Goal: Find specific page/section

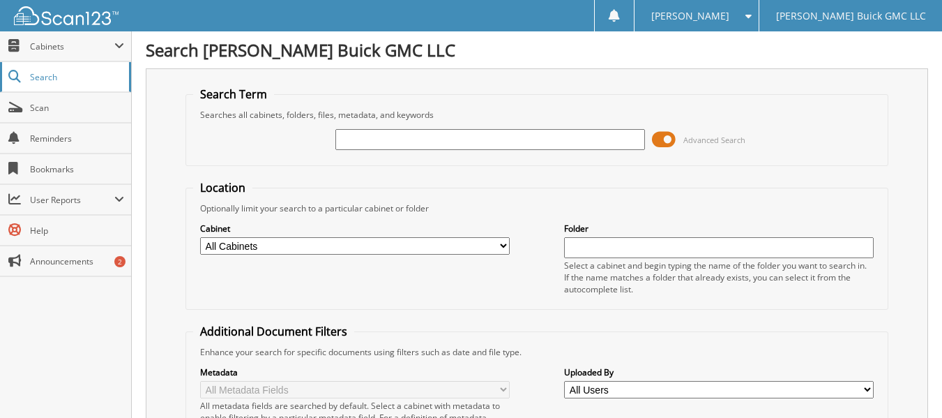
click at [49, 78] on span "Search" at bounding box center [76, 77] width 92 height 12
type input "48845"
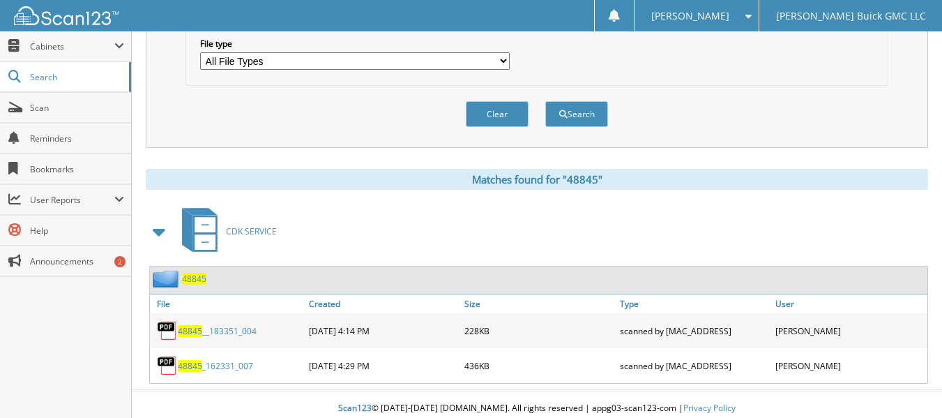
scroll to position [475, 0]
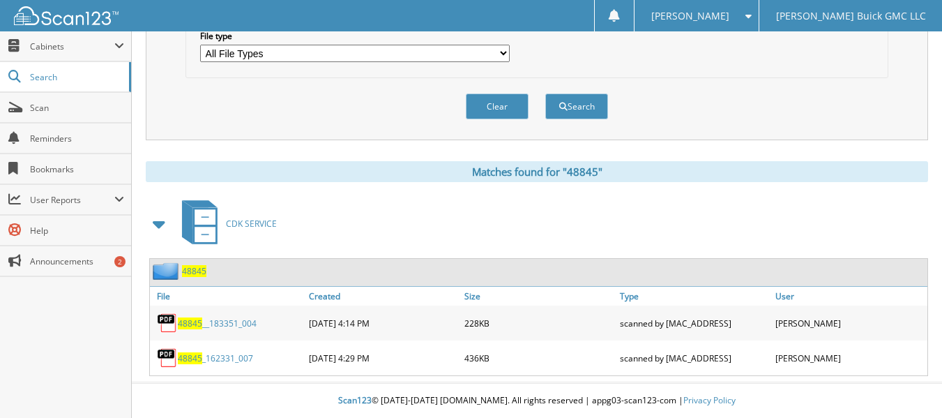
click at [216, 361] on link "48845 _162331_007" at bounding box center [215, 358] width 75 height 12
